Goal: Task Accomplishment & Management: Use online tool/utility

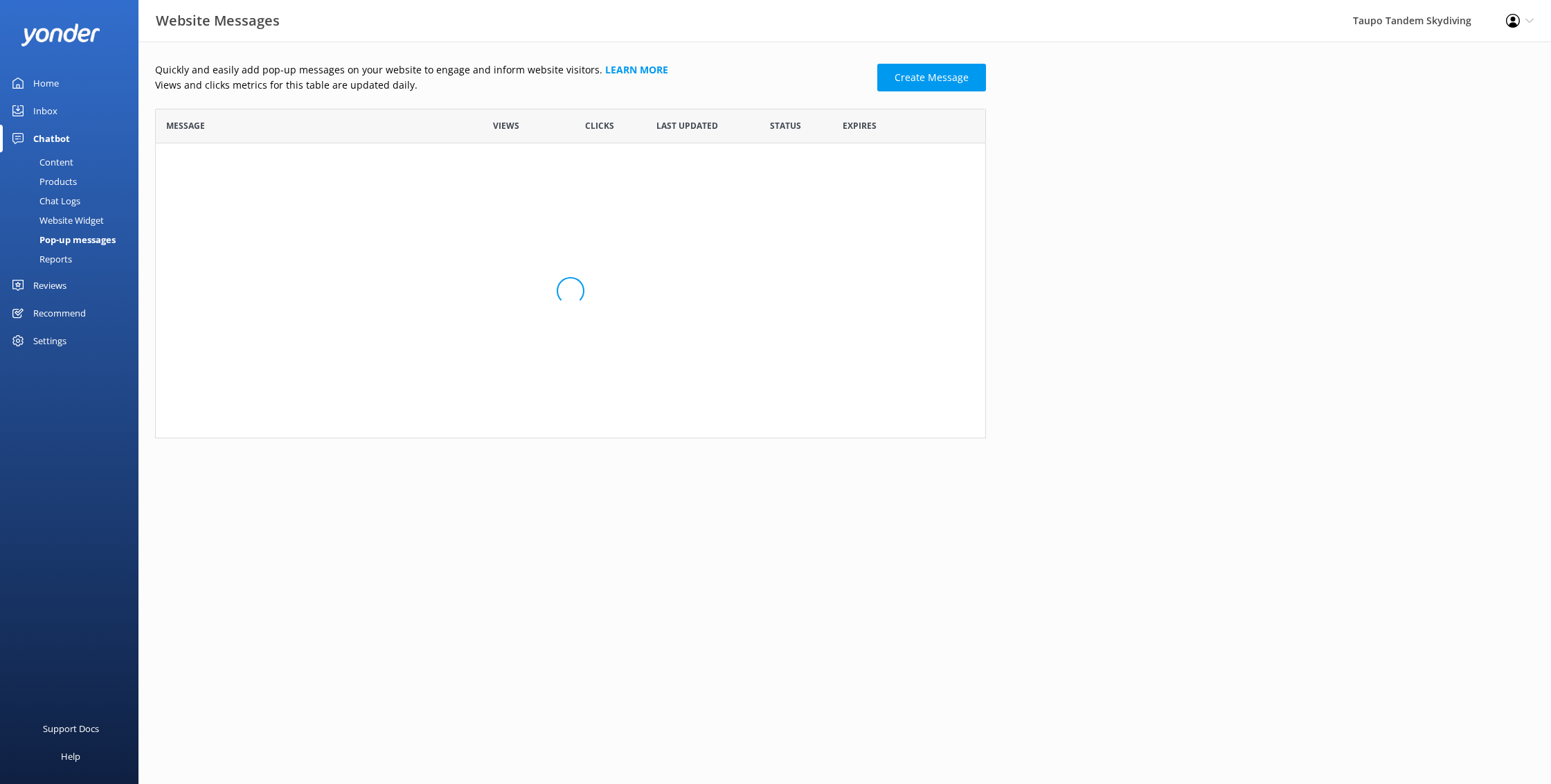
scroll to position [1, 1]
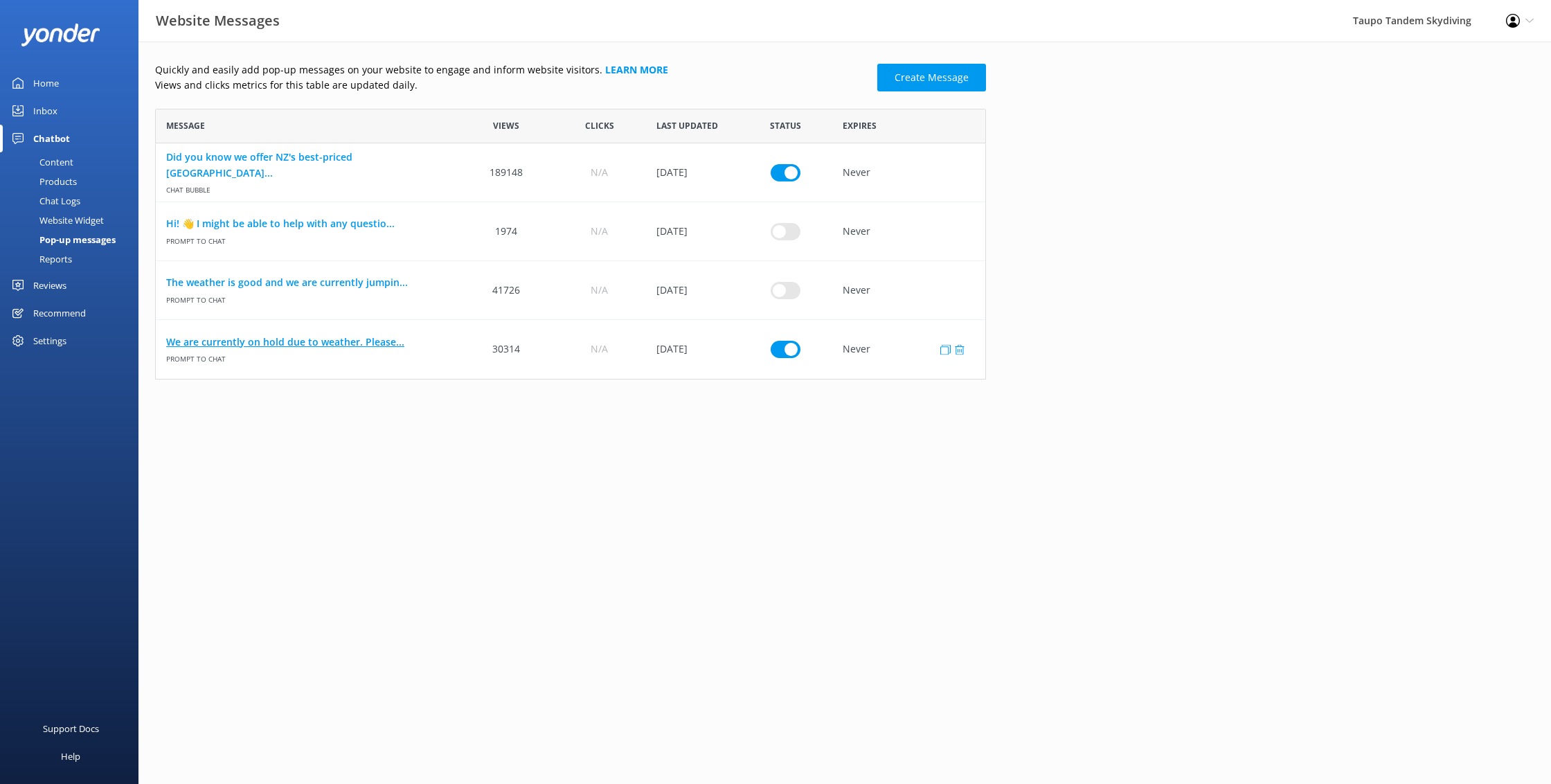
click at [263, 342] on link "We are currently on hold due to weather. Please..." at bounding box center [307, 342] width 283 height 15
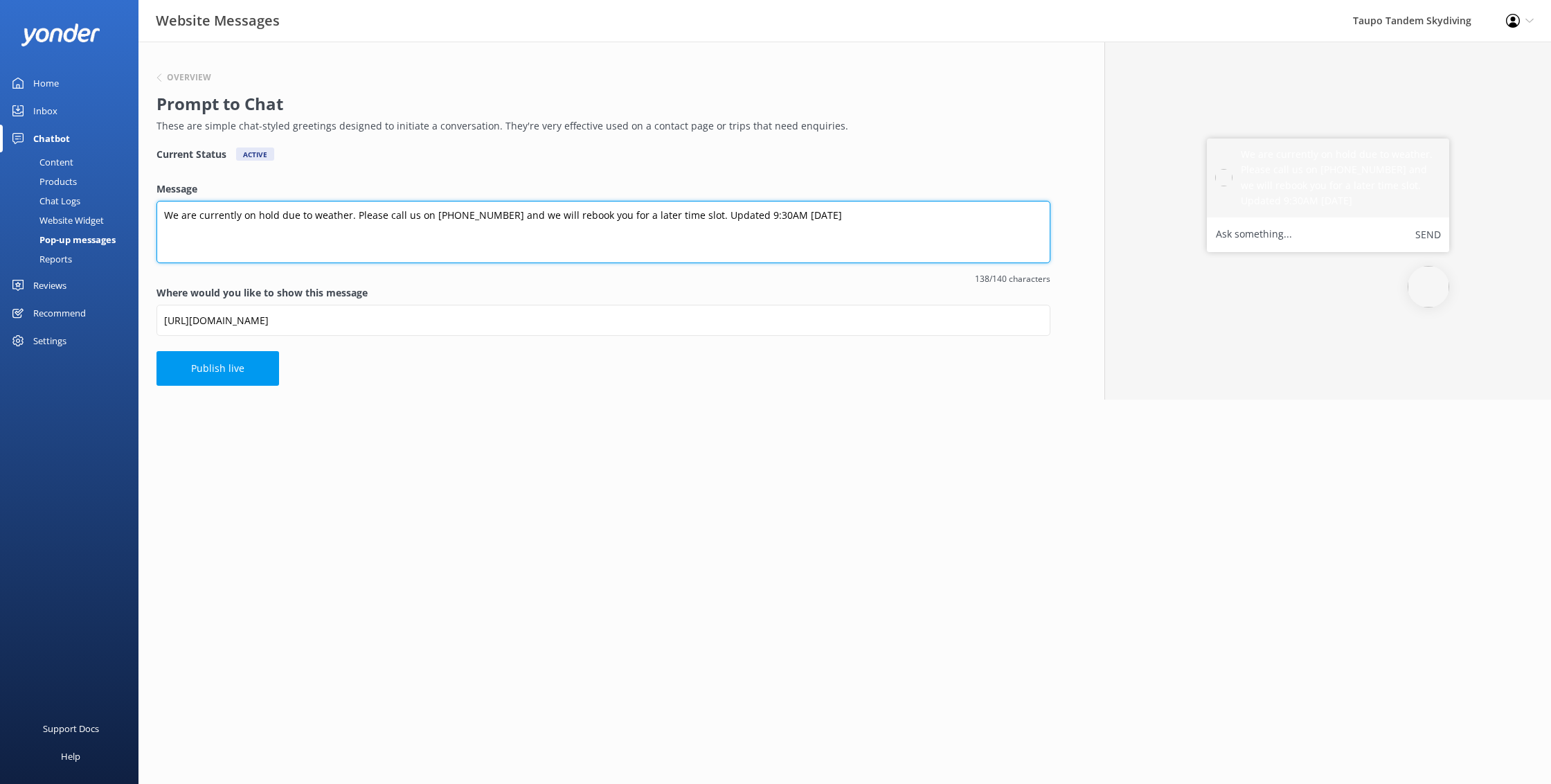
click at [732, 213] on textarea "We are currently on hold due to weather. Please call us on [PHONE_NUMBER] and w…" at bounding box center [604, 231] width 894 height 62
type textarea "We are currently on hold due to weather. Please call us on [PHONE_NUMBER] and w…"
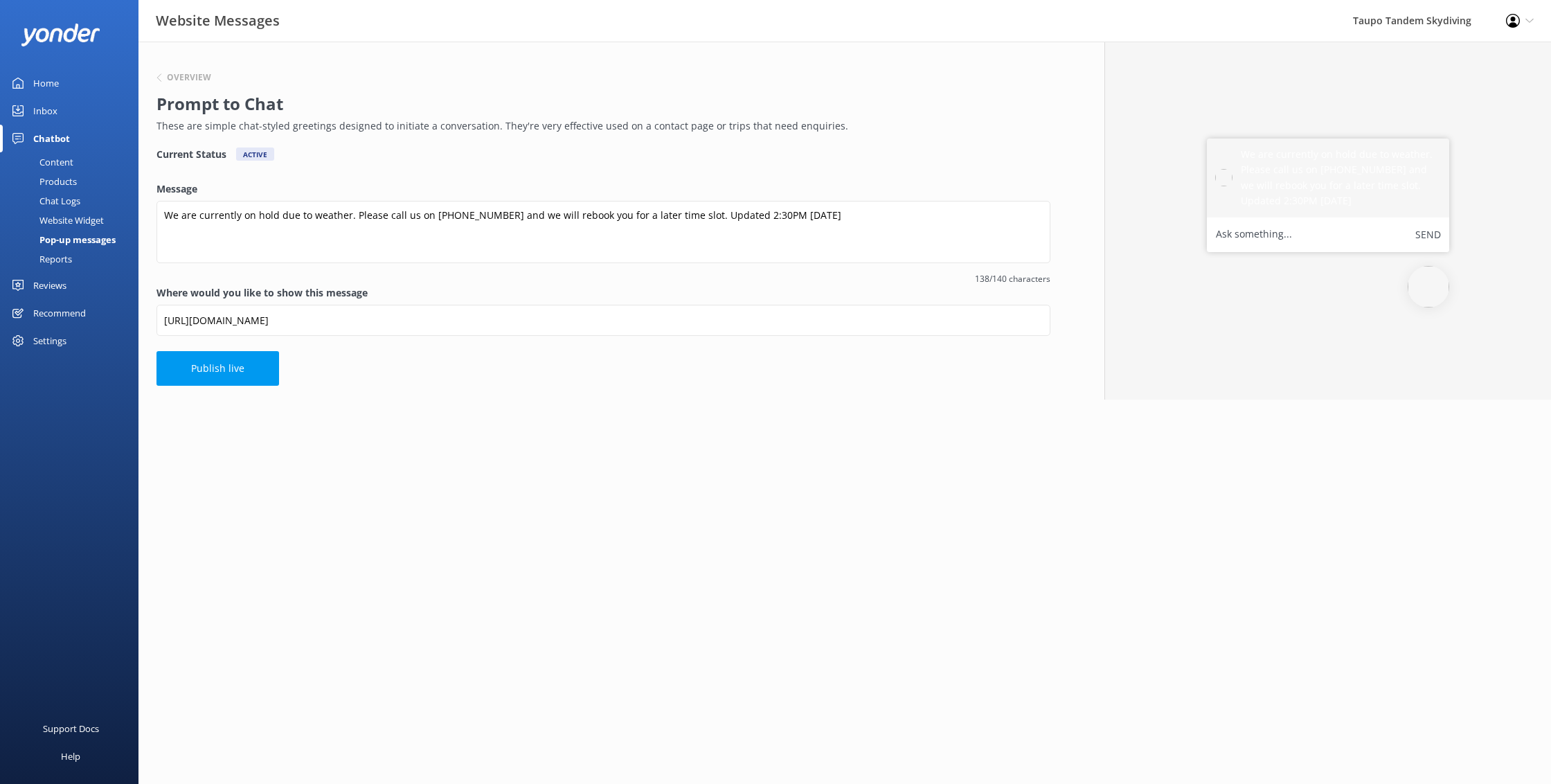
drag, startPoint x: 217, startPoint y: 361, endPoint x: 210, endPoint y: 362, distance: 7.1
click at [213, 362] on button "Publish live" at bounding box center [218, 368] width 123 height 35
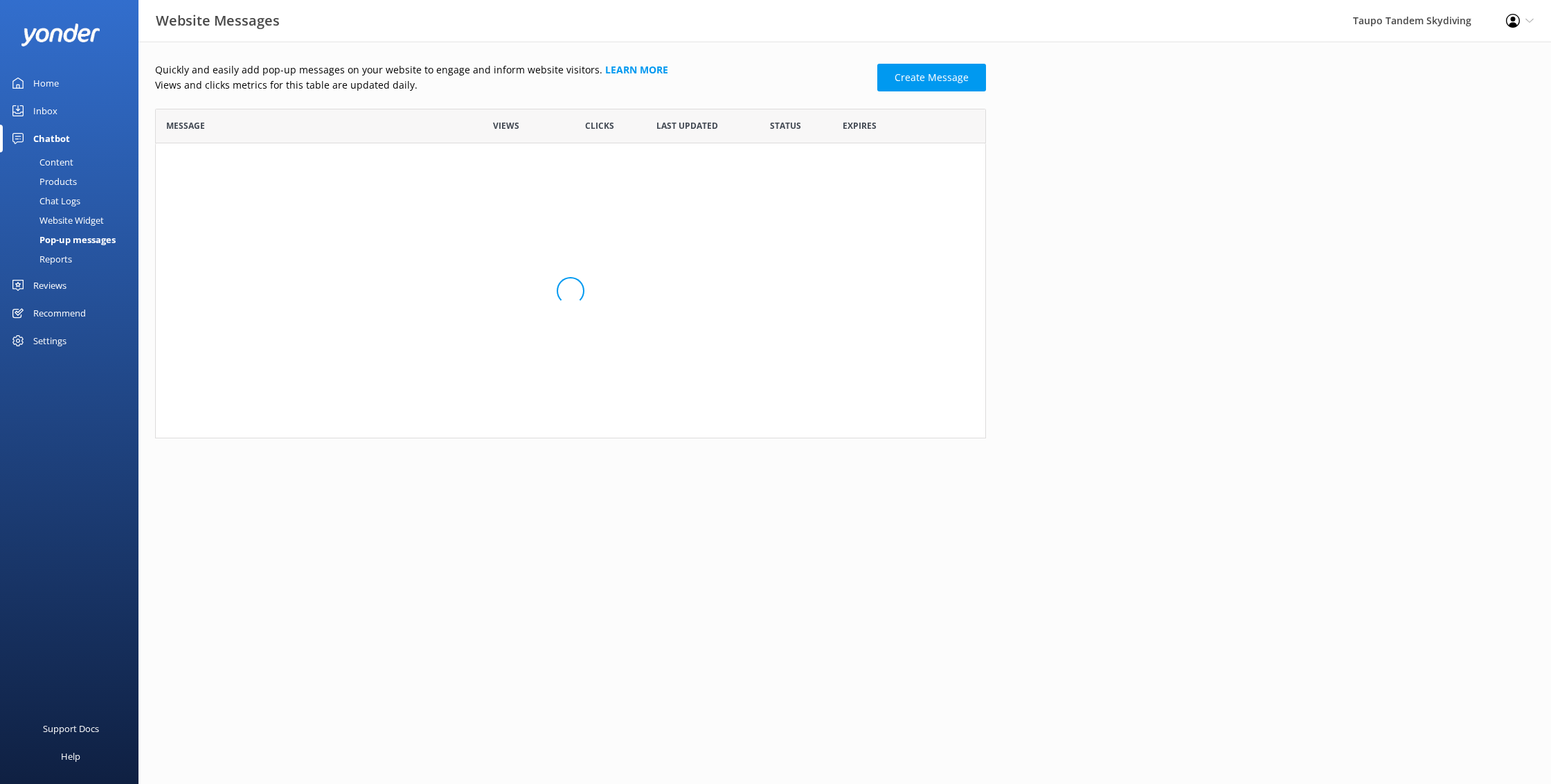
scroll to position [271, 831]
